Goal: Task Accomplishment & Management: Manage account settings

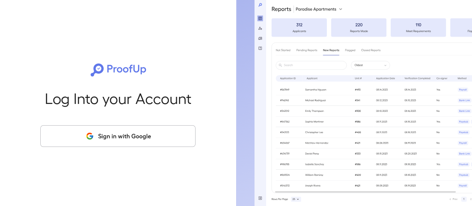
click at [159, 144] on button "Sign in with Google" at bounding box center [117, 136] width 155 height 22
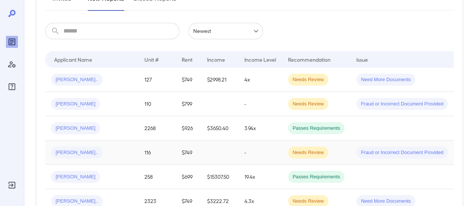
scroll to position [37, 0]
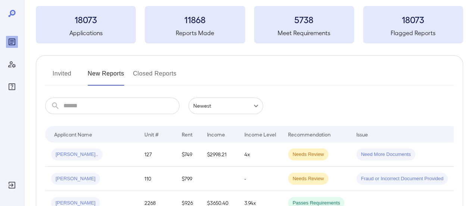
click at [115, 109] on input "text" at bounding box center [121, 105] width 116 height 16
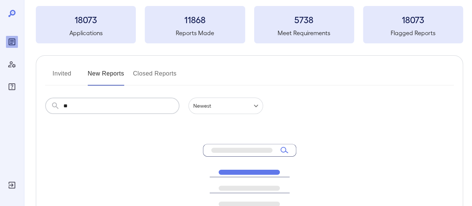
type input "*"
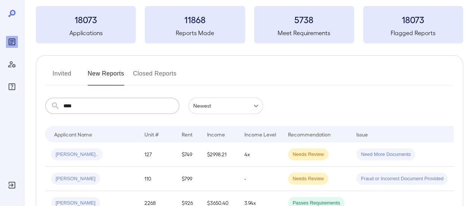
type input "****"
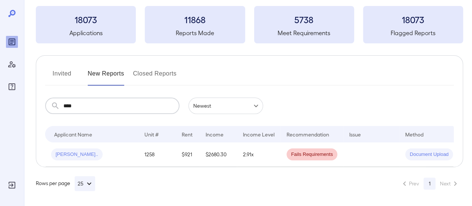
scroll to position [0, 0]
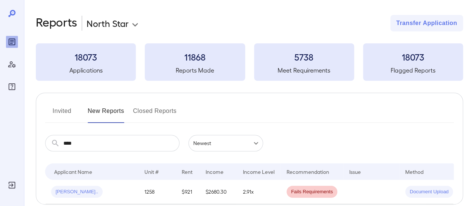
click at [57, 107] on button "Invited" at bounding box center [62, 114] width 34 height 18
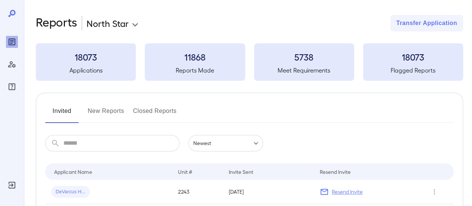
scroll to position [75, 0]
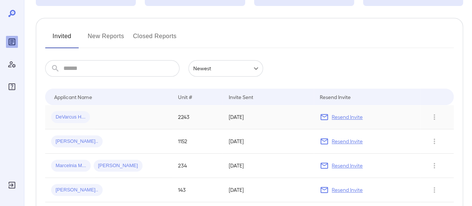
click at [135, 114] on div "DeVarcus H..." at bounding box center [108, 117] width 115 height 12
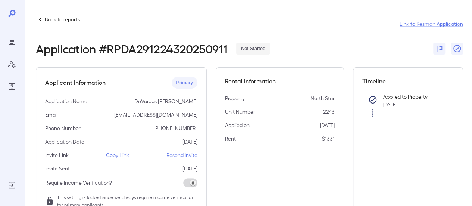
click at [53, 22] on p "Back to reports" at bounding box center [62, 19] width 35 height 7
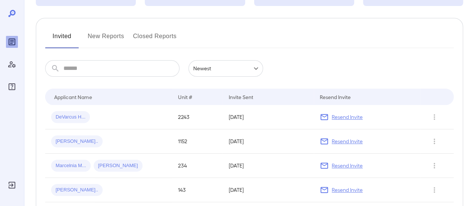
scroll to position [75, 0]
click at [90, 71] on input "text" at bounding box center [121, 68] width 116 height 16
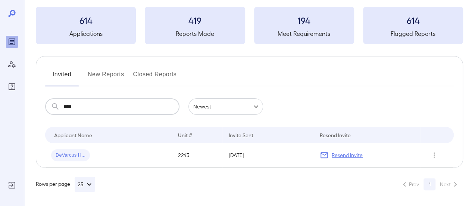
type input "****"
click at [112, 72] on button "New Reports" at bounding box center [106, 77] width 37 height 18
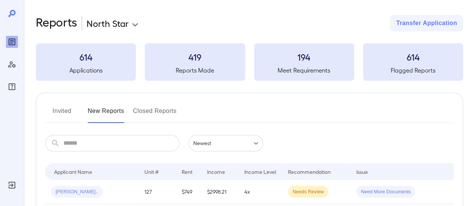
scroll to position [37, 0]
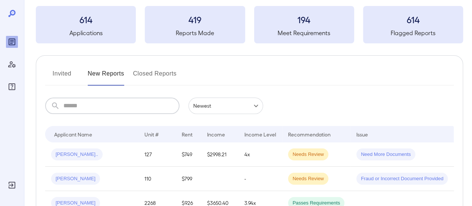
click at [96, 106] on input "text" at bounding box center [121, 105] width 116 height 16
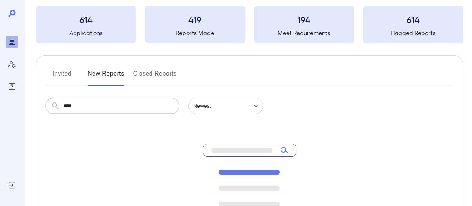
drag, startPoint x: 95, startPoint y: 106, endPoint x: 62, endPoint y: 106, distance: 32.8
click at [62, 106] on div "​ **** ​" at bounding box center [112, 105] width 134 height 16
type input "*"
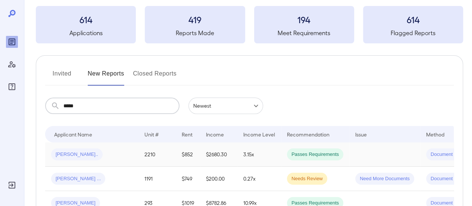
type input "*****"
click at [95, 152] on div "Devontae D..." at bounding box center [91, 154] width 81 height 12
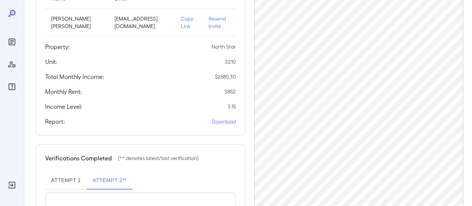
scroll to position [112, 0]
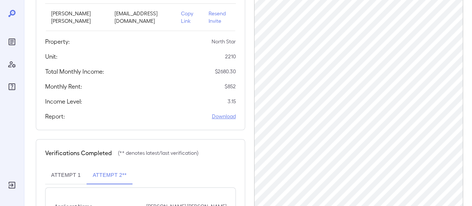
click at [225, 117] on link "Download" at bounding box center [224, 115] width 24 height 7
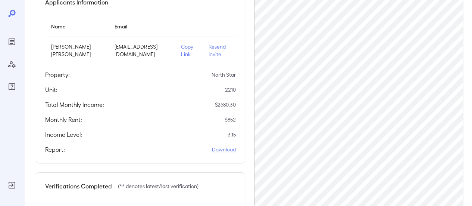
scroll to position [0, 0]
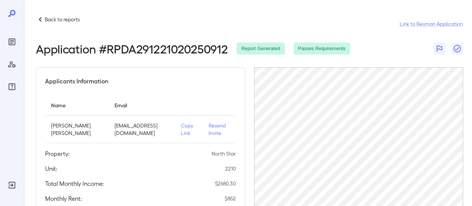
click at [66, 20] on p "Back to reports" at bounding box center [62, 19] width 35 height 7
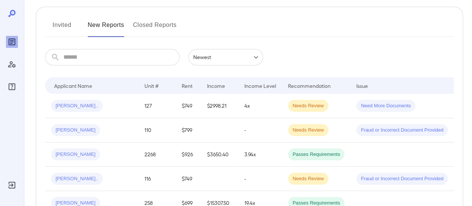
scroll to position [75, 0]
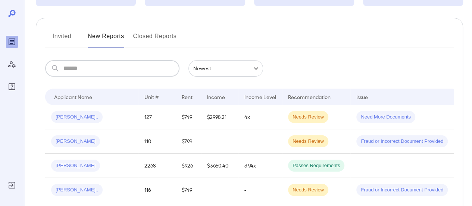
click at [96, 67] on input "text" at bounding box center [121, 68] width 116 height 16
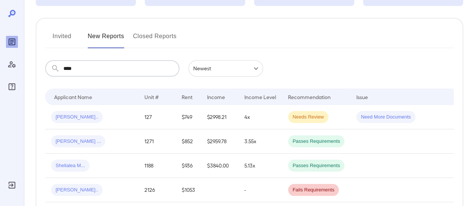
click at [93, 69] on input "****" at bounding box center [121, 68] width 116 height 16
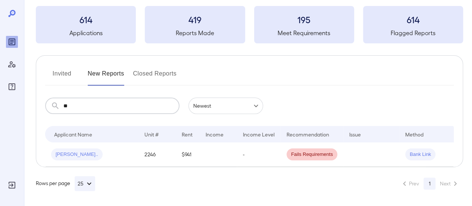
type input "*"
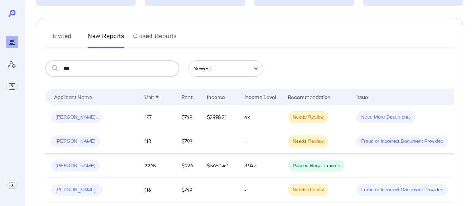
type input "****"
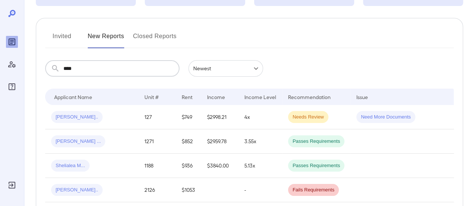
scroll to position [43, 0]
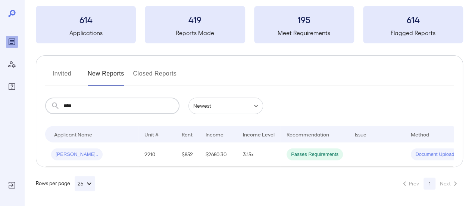
drag, startPoint x: 62, startPoint y: 70, endPoint x: 68, endPoint y: 68, distance: 5.9
click at [62, 70] on button "Invited" at bounding box center [62, 77] width 34 height 18
